Goal: Task Accomplishment & Management: Manage account settings

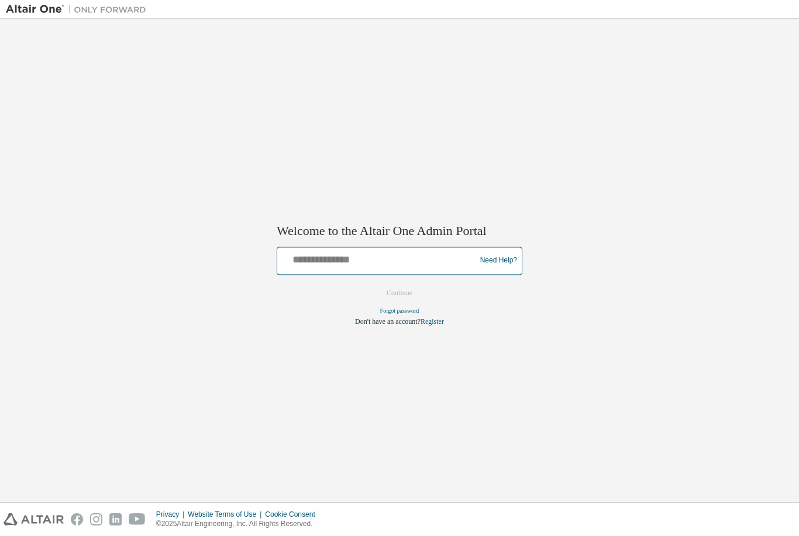
click at [391, 261] on input "text" at bounding box center [378, 258] width 192 height 17
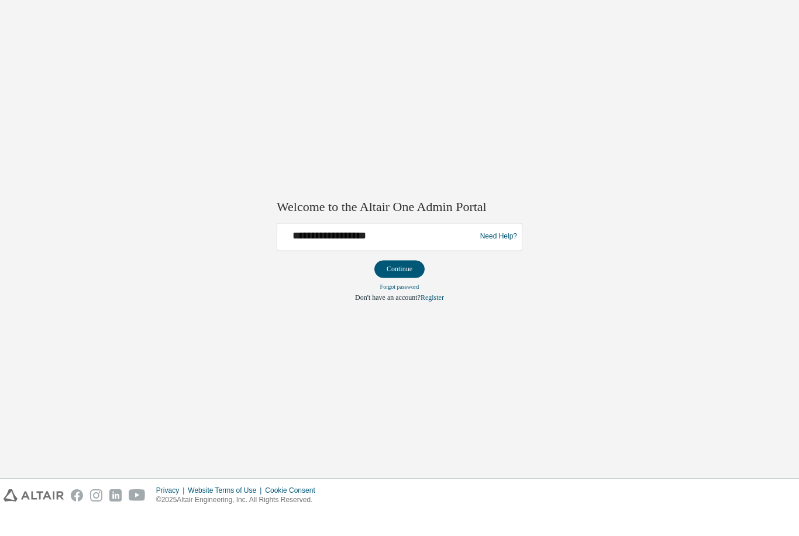
scroll to position [24, 0]
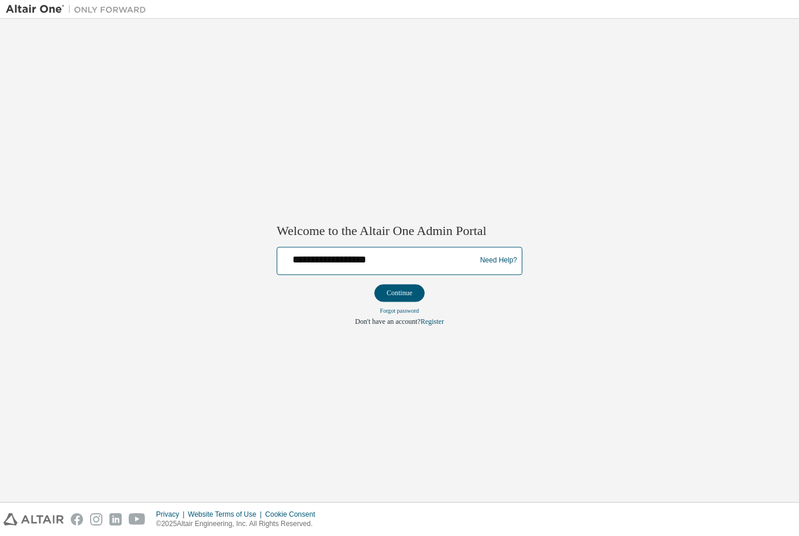
type input "**********"
click at [405, 296] on button "Continue" at bounding box center [399, 293] width 50 height 18
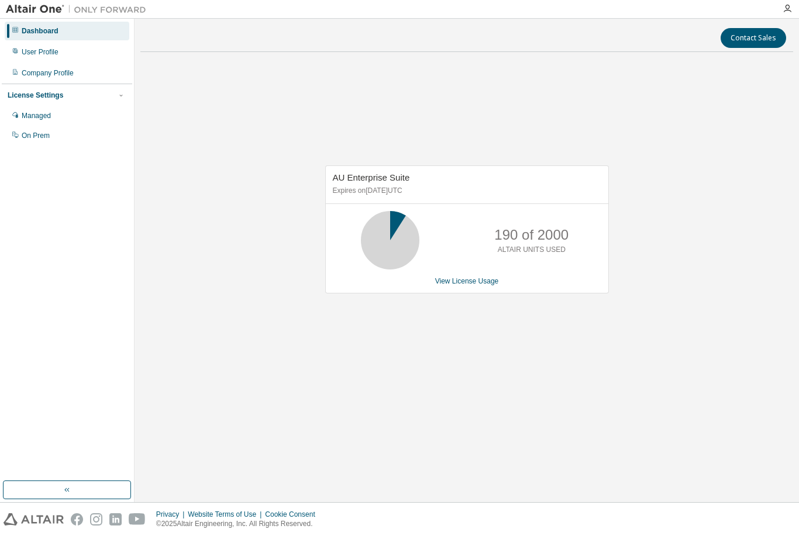
click at [63, 119] on div "Managed" at bounding box center [67, 115] width 125 height 19
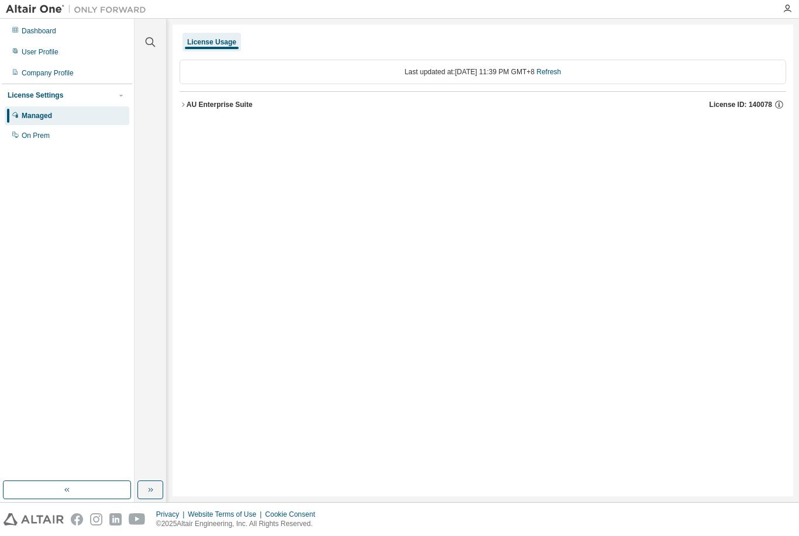
click at [238, 108] on div "AU Enterprise Suite" at bounding box center [220, 104] width 66 height 9
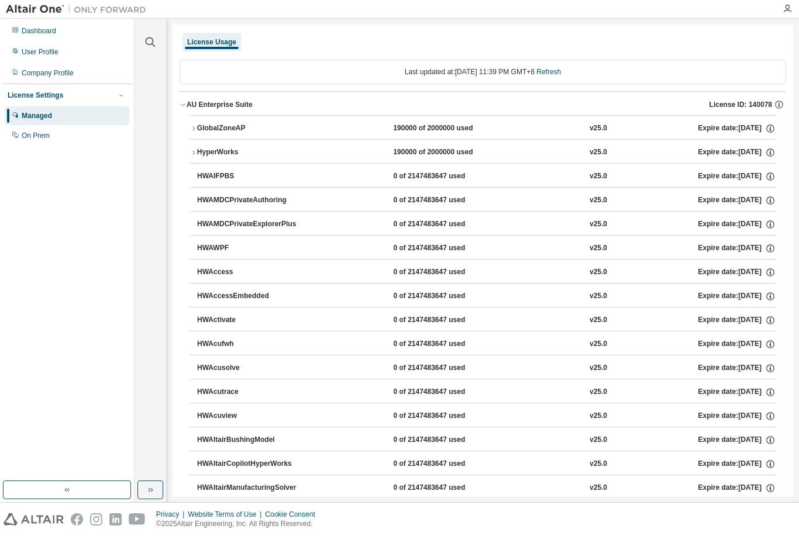
click at [236, 99] on div "AU Enterprise Suite License ID: 140078" at bounding box center [487, 104] width 600 height 11
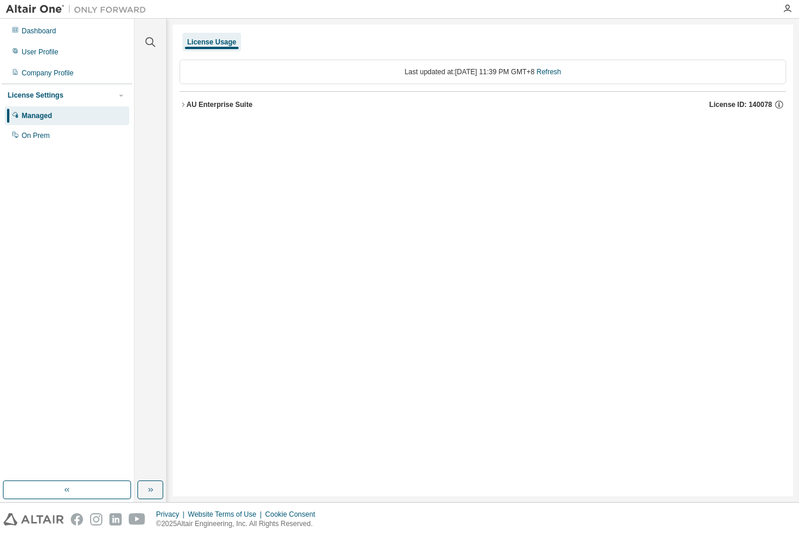
click at [88, 51] on div "User Profile" at bounding box center [67, 52] width 125 height 19
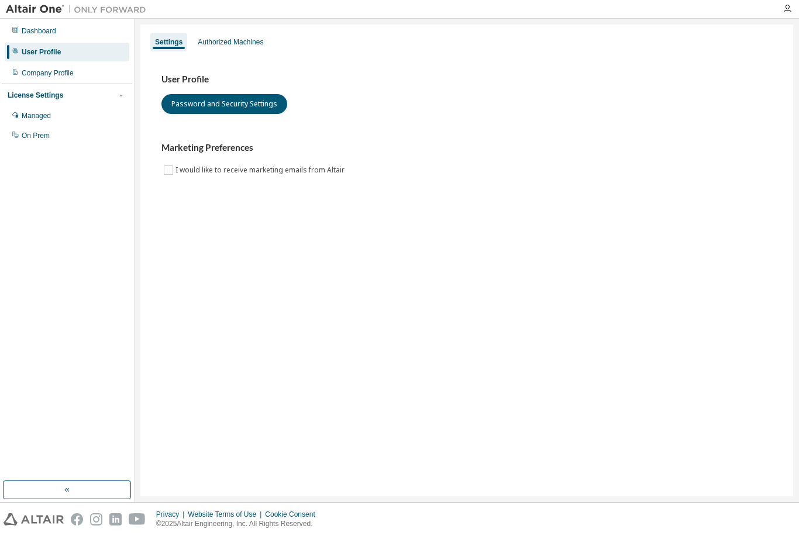
click at [247, 43] on div "Authorized Machines" at bounding box center [231, 41] width 66 height 9
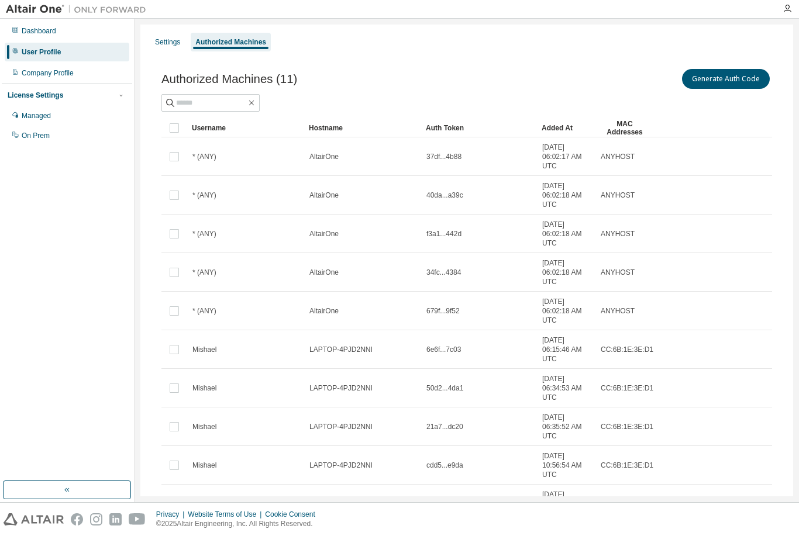
click at [737, 76] on button "Generate Auth Code" at bounding box center [726, 79] width 88 height 20
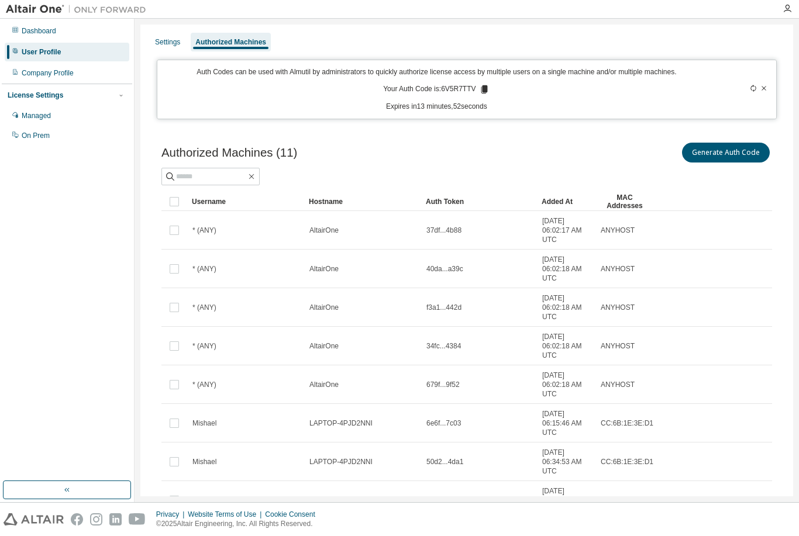
click at [97, 77] on div "Company Profile" at bounding box center [67, 73] width 125 height 19
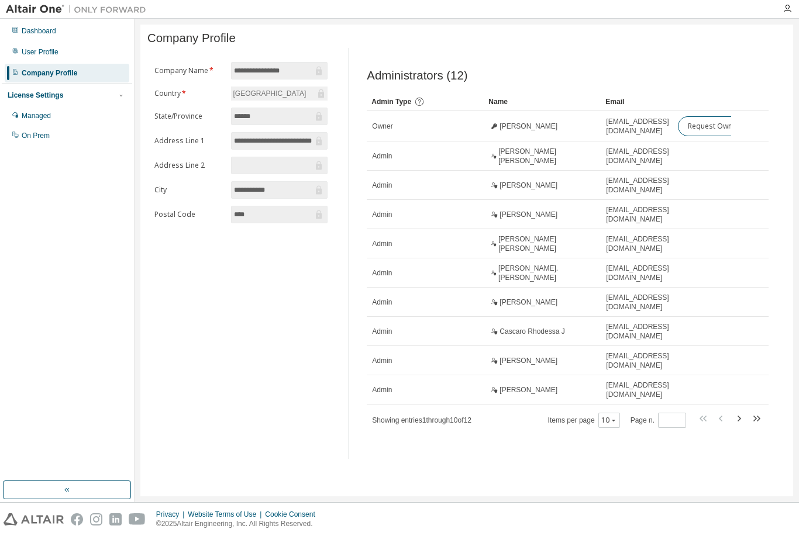
click at [646, 123] on td "mpsejera@mapua.edu.ph" at bounding box center [637, 126] width 72 height 30
click at [65, 137] on div "On Prem" at bounding box center [67, 135] width 125 height 19
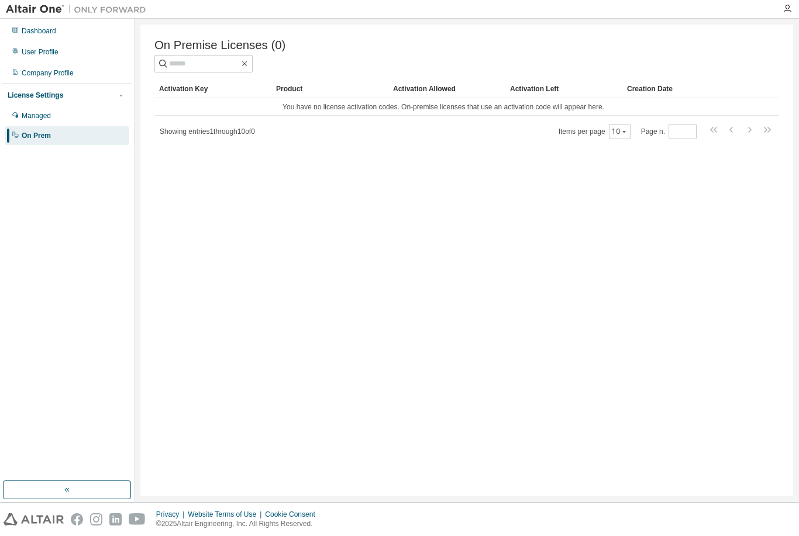
click at [544, 84] on div "Activation Left" at bounding box center [564, 89] width 108 height 19
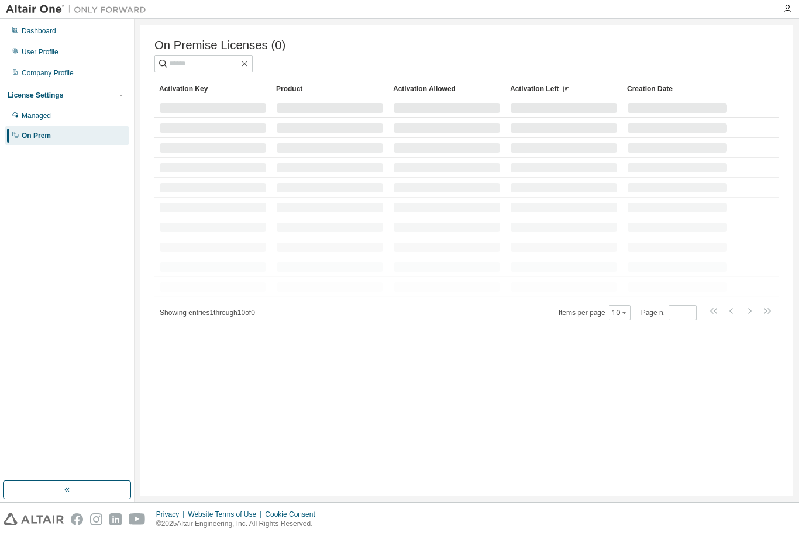
click at [448, 95] on div "Activation Allowed" at bounding box center [447, 89] width 108 height 19
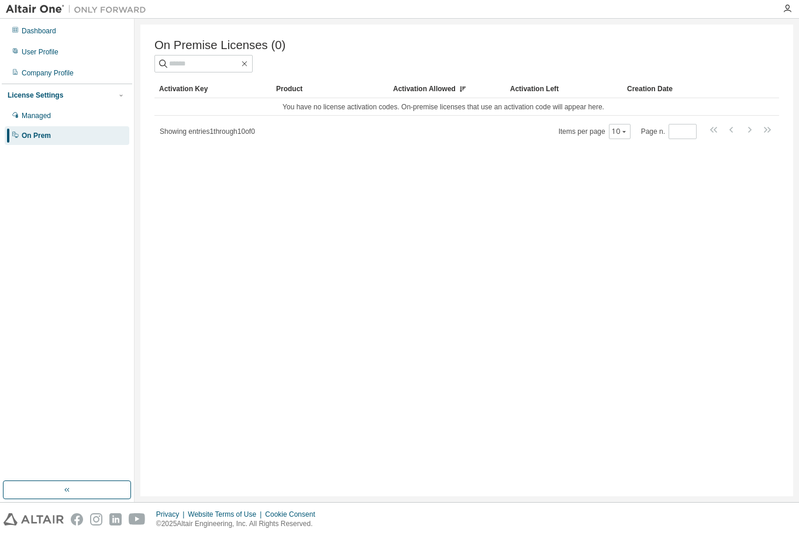
click at [73, 80] on div "Company Profile" at bounding box center [67, 73] width 125 height 19
